Goal: Information Seeking & Learning: Learn about a topic

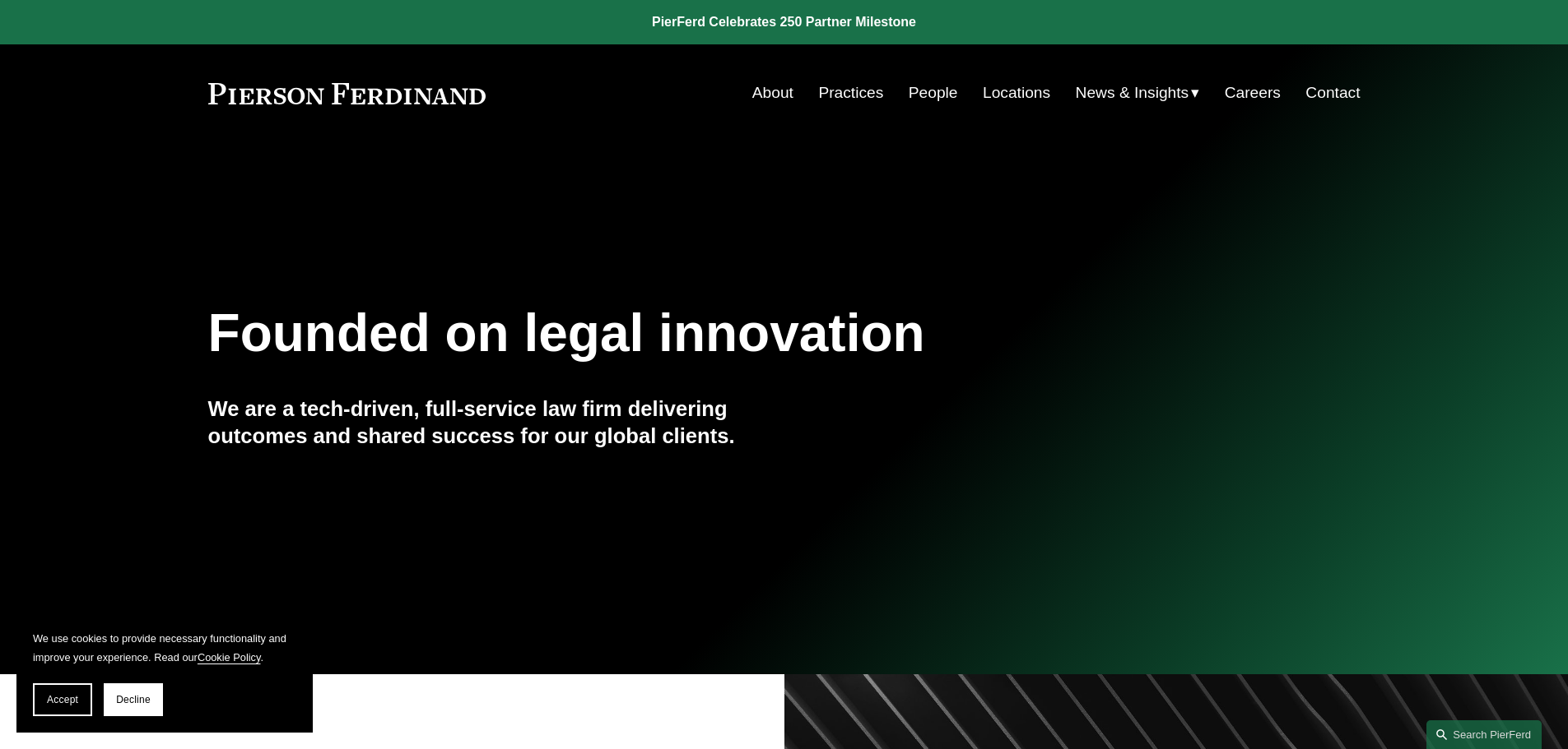
click at [927, 94] on link "People" at bounding box center [933, 92] width 50 height 31
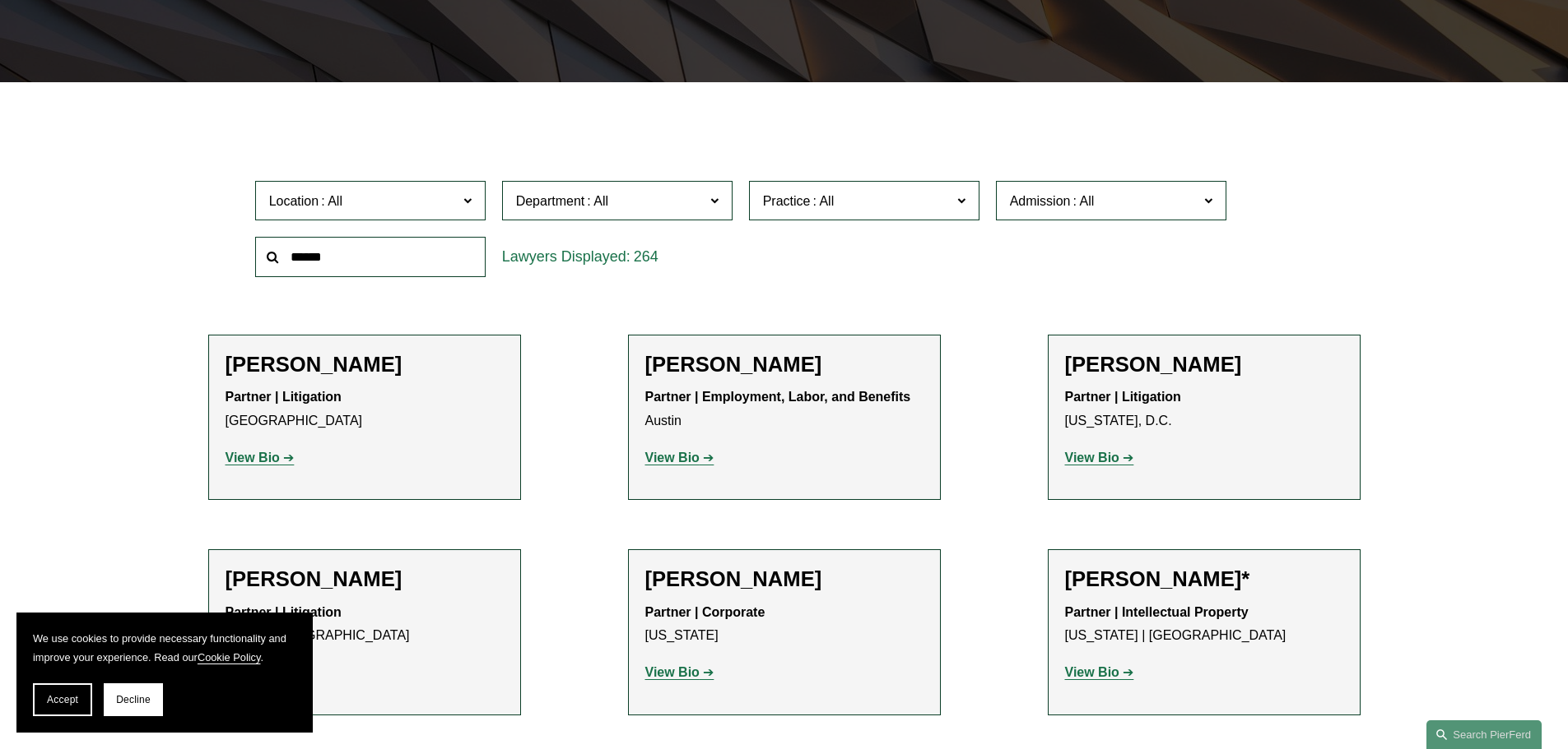
scroll to position [412, 0]
click at [64, 707] on button "Accept" at bounding box center [62, 699] width 59 height 33
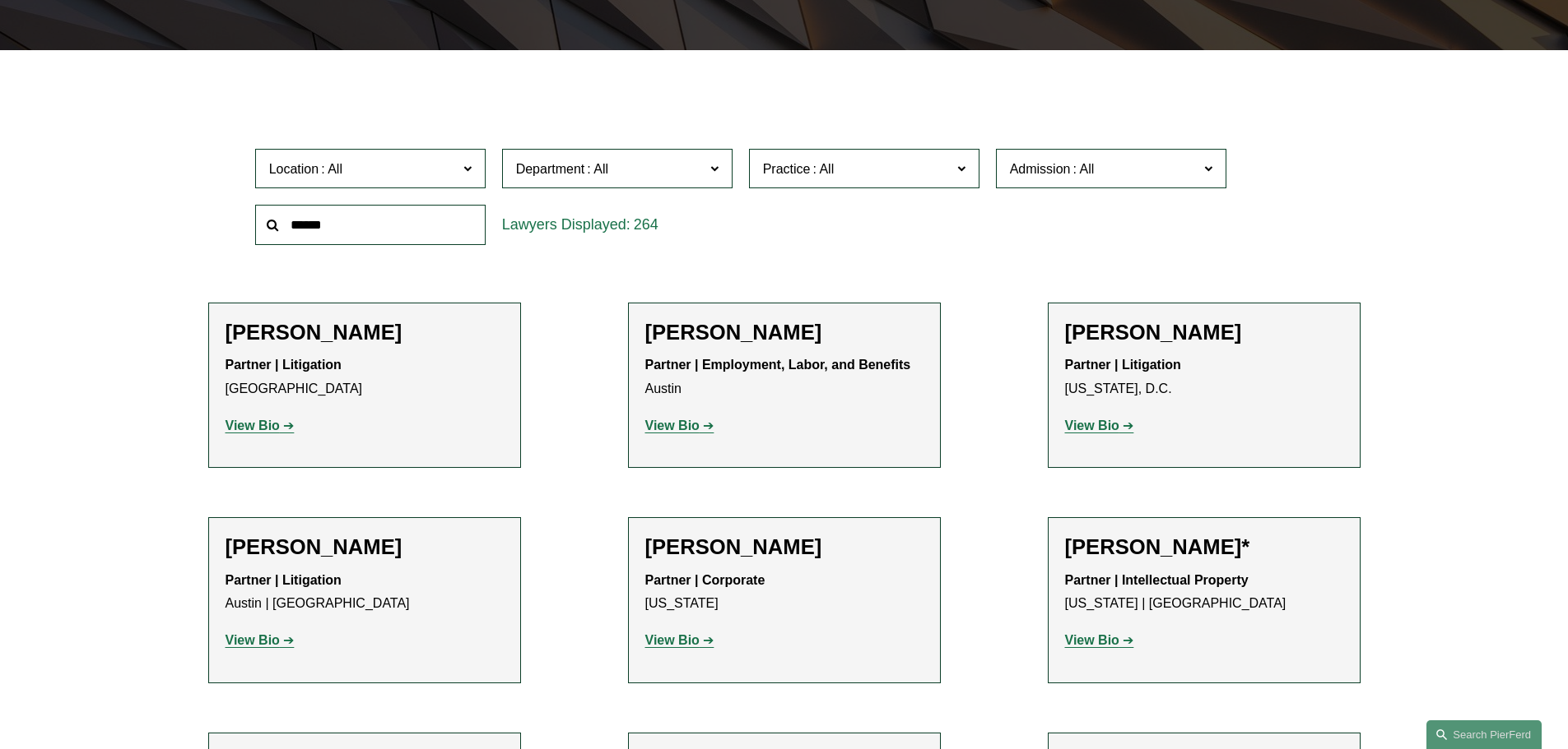
scroll to position [467, 0]
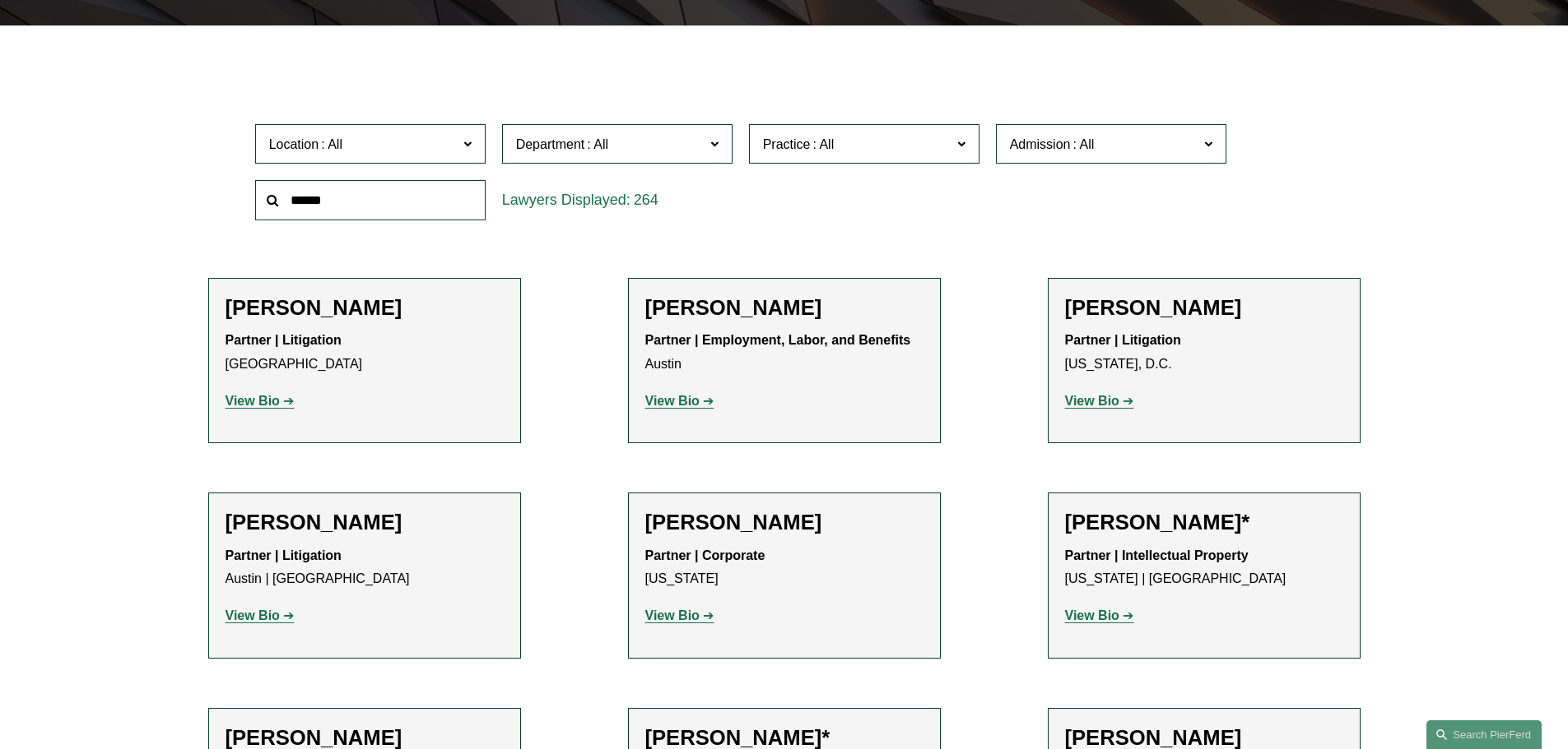
click at [421, 207] on input "text" at bounding box center [369, 200] width 230 height 40
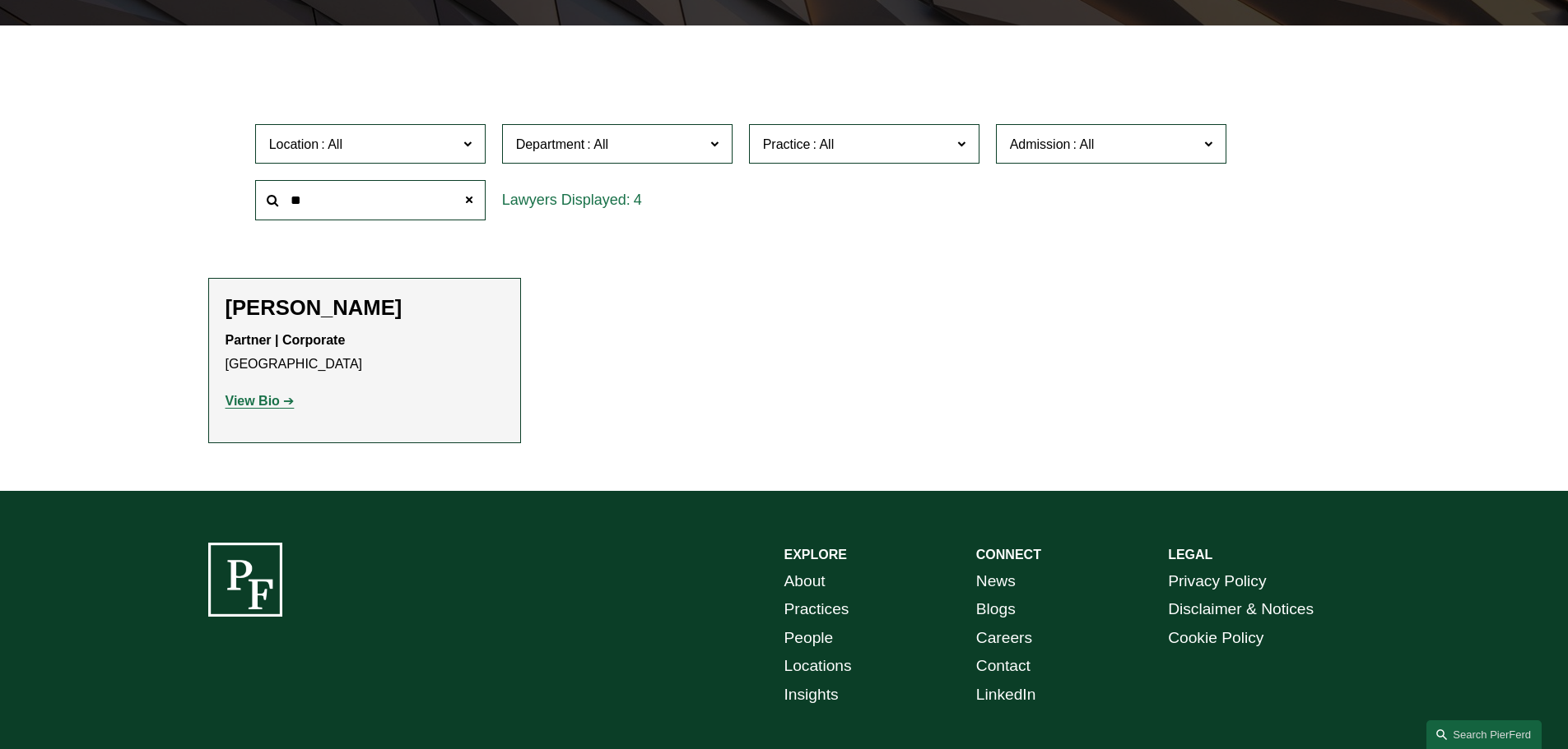
type input "*"
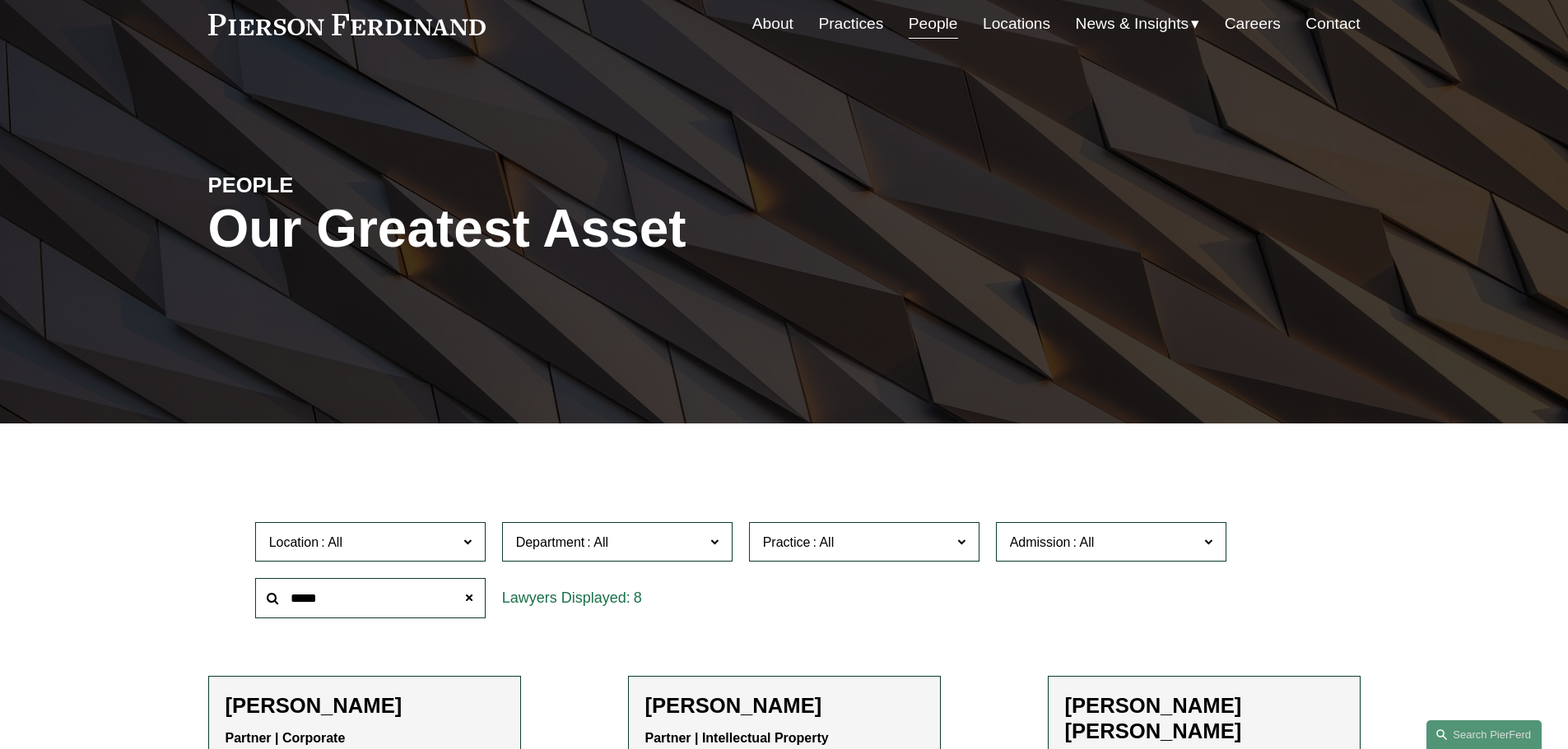
scroll to position [0, 0]
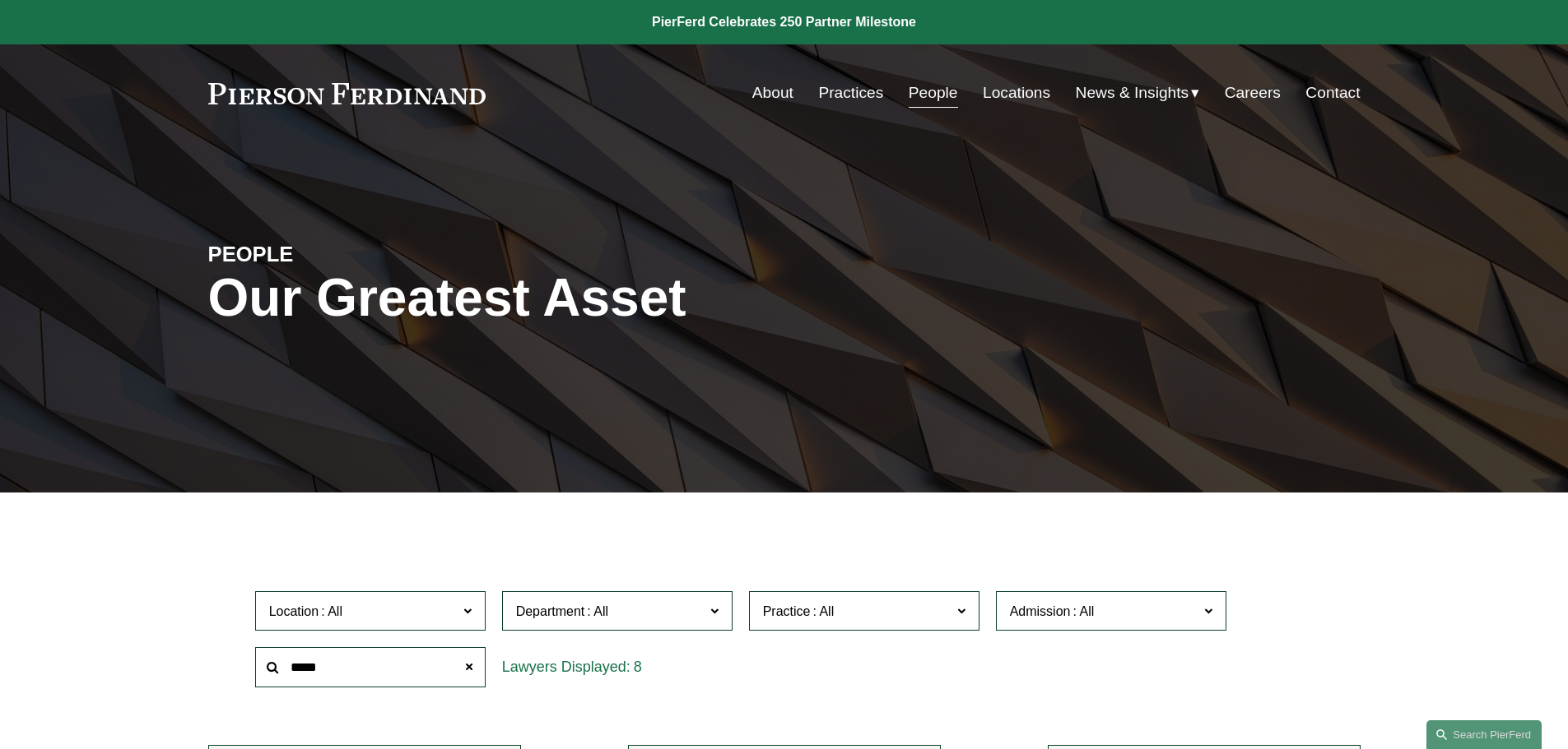
type input "*****"
click at [1112, 97] on span "News & Insights" at bounding box center [1132, 93] width 114 height 29
click at [0, 0] on link "News" at bounding box center [0, 0] width 0 height 0
